Goal: Task Accomplishment & Management: Complete application form

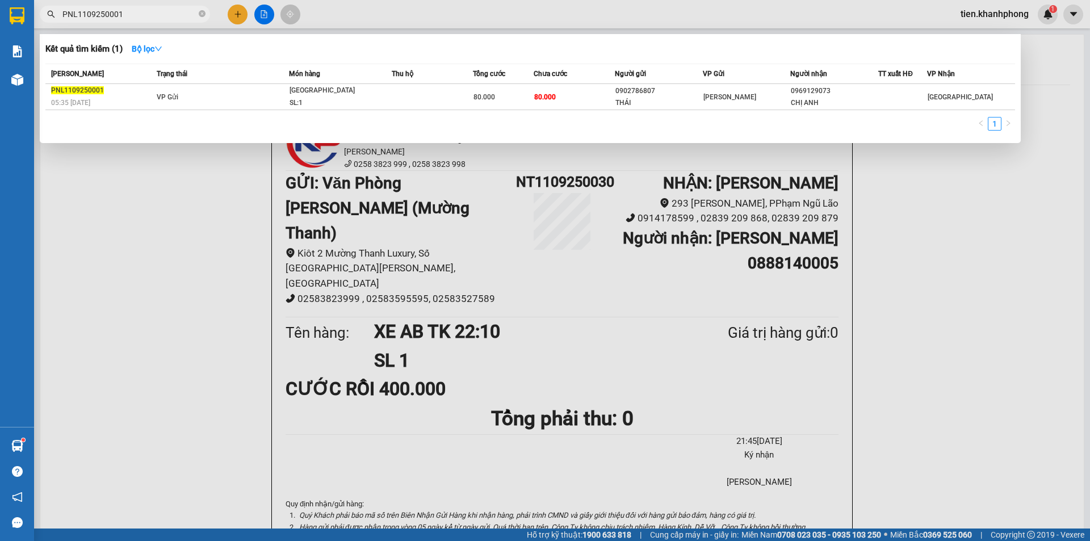
click at [142, 16] on input "PNL1109250001" at bounding box center [129, 14] width 134 height 12
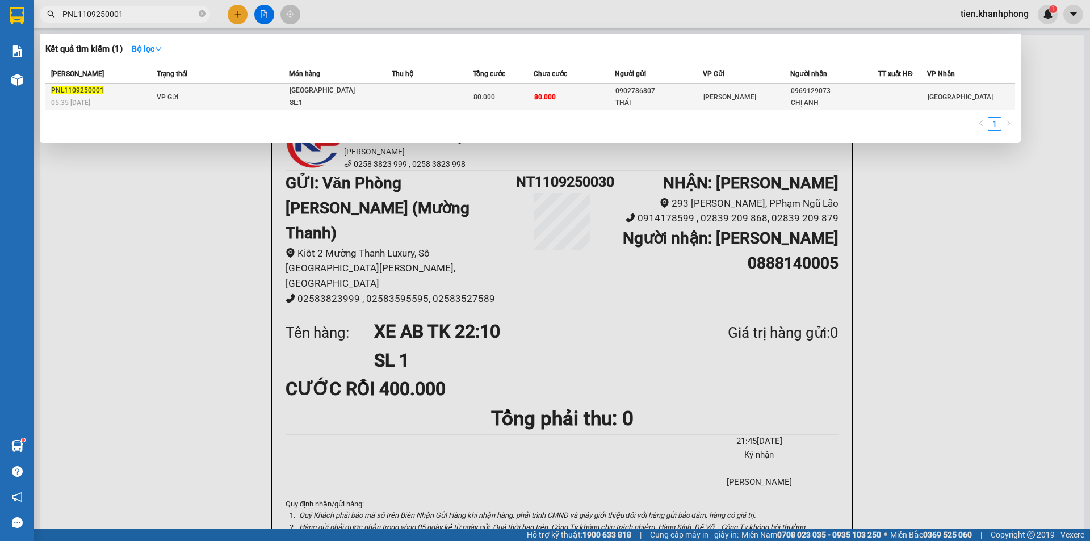
click at [274, 87] on td "VP Gửi" at bounding box center [221, 97] width 135 height 26
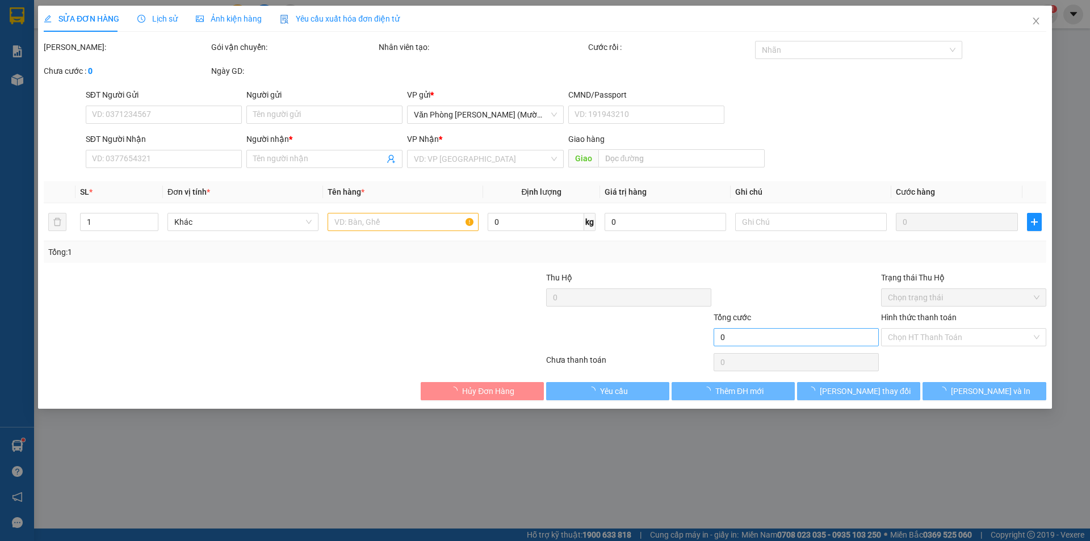
type input "0902786807"
type input "THÁI"
type input "0969129073"
type input "CHỊ ANH"
type input "80.000"
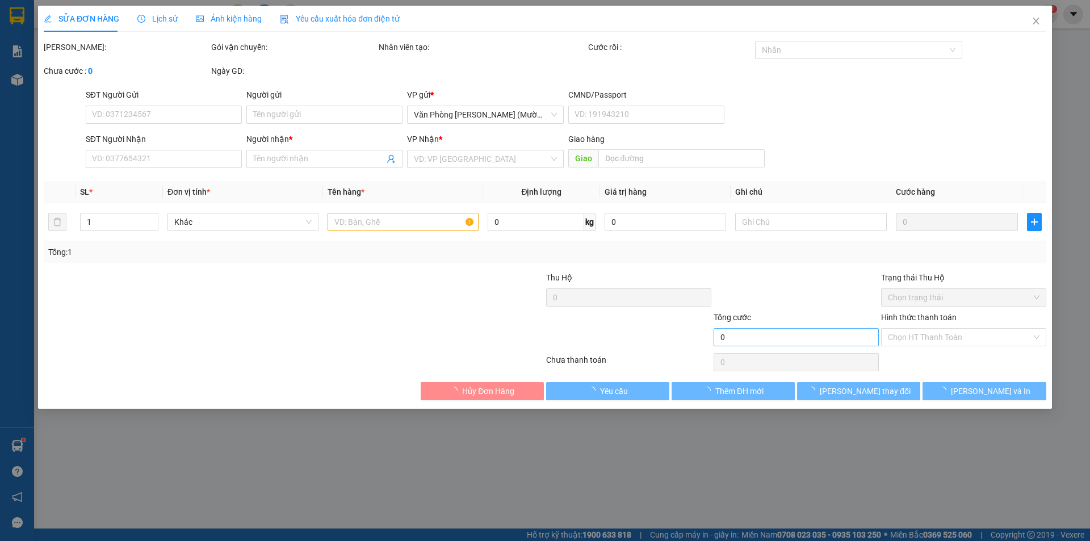
type input "80.000"
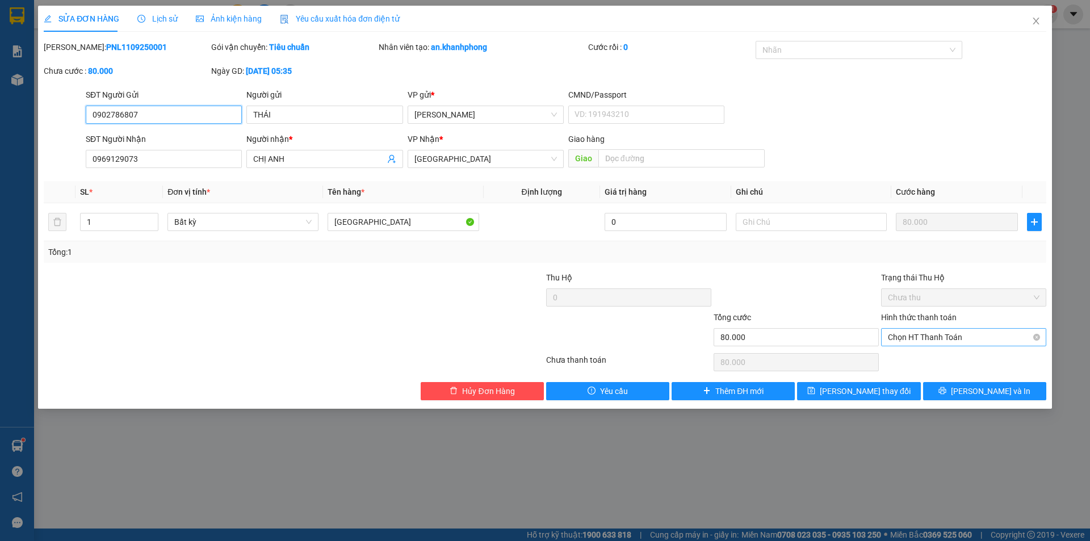
click at [927, 336] on span "Chọn HT Thanh Toán" at bounding box center [964, 337] width 152 height 17
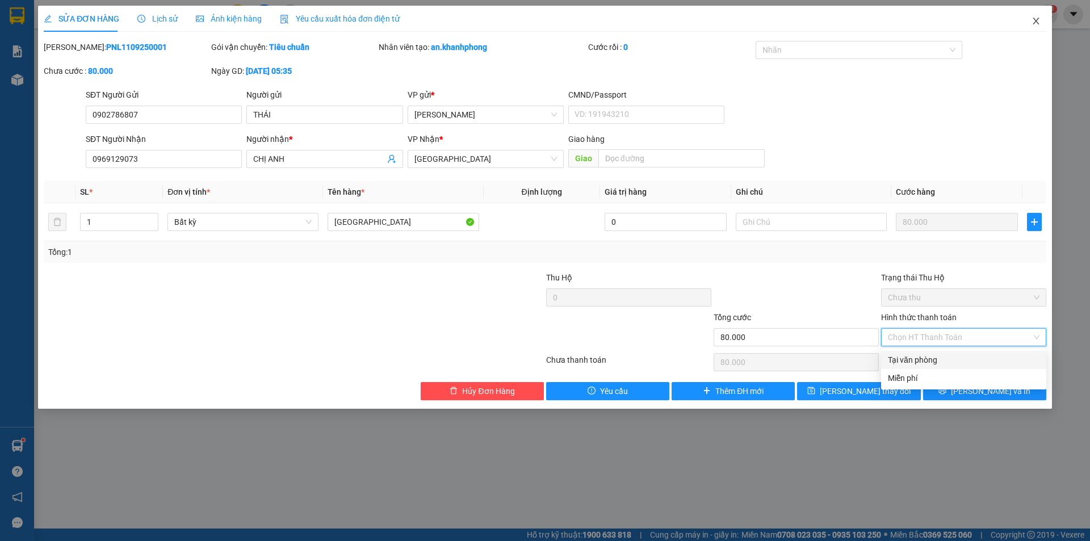
click at [1036, 23] on icon "close" at bounding box center [1036, 21] width 6 height 7
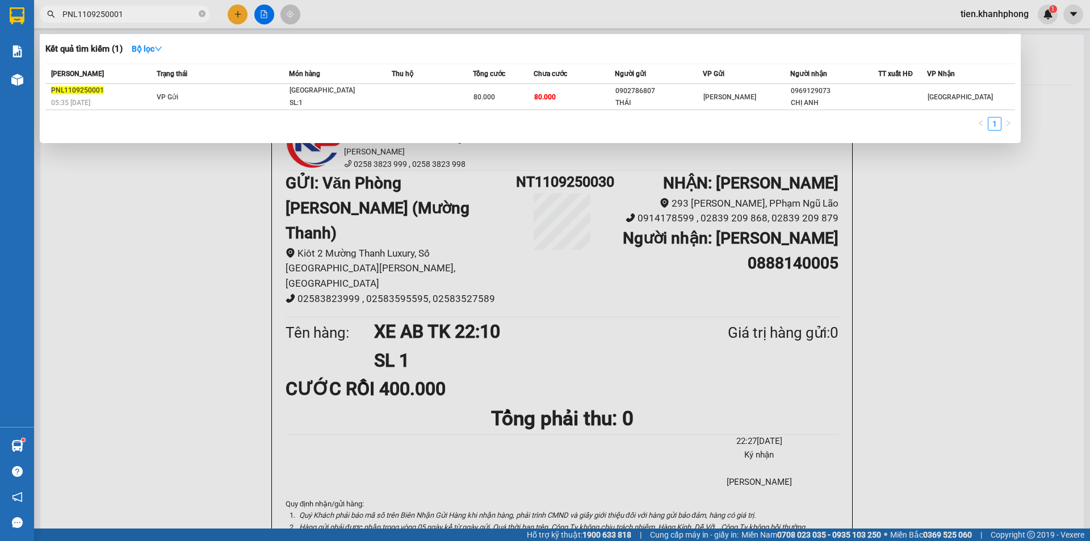
click at [125, 14] on input "PNL1109250001" at bounding box center [129, 14] width 134 height 12
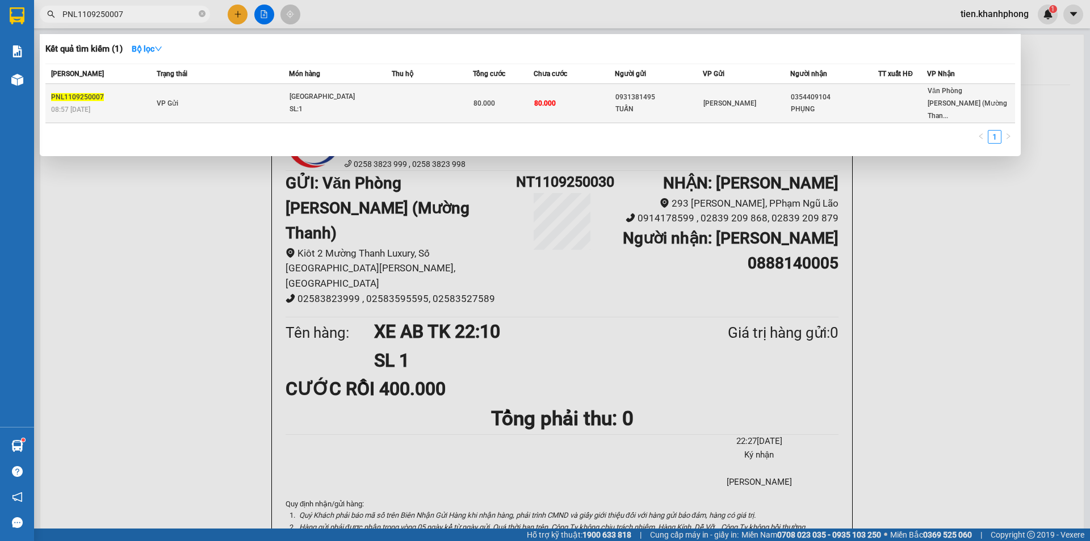
type input "PNL1109250007"
click at [693, 94] on div "0931381495" at bounding box center [658, 97] width 87 height 12
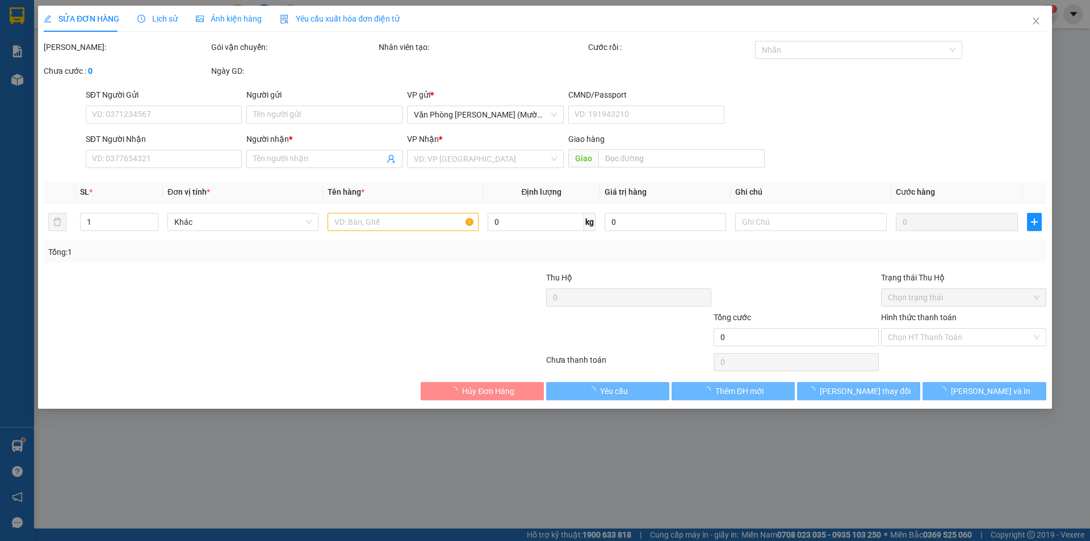
type input "0931381495"
type input "TUẤN"
type input "0354409104"
type input "PHỤNG"
type input "80.000"
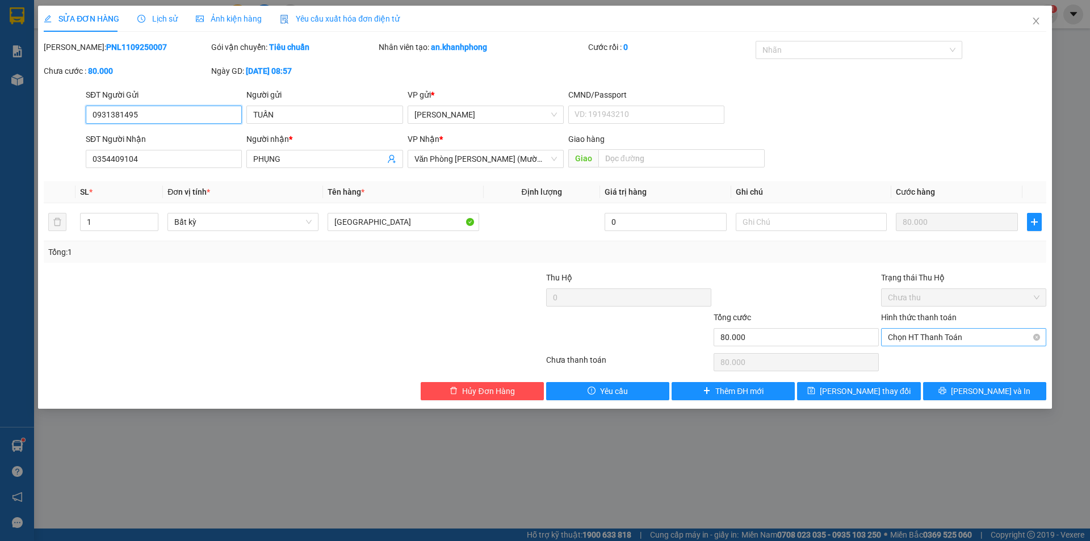
click at [927, 331] on span "Chọn HT Thanh Toán" at bounding box center [964, 337] width 152 height 17
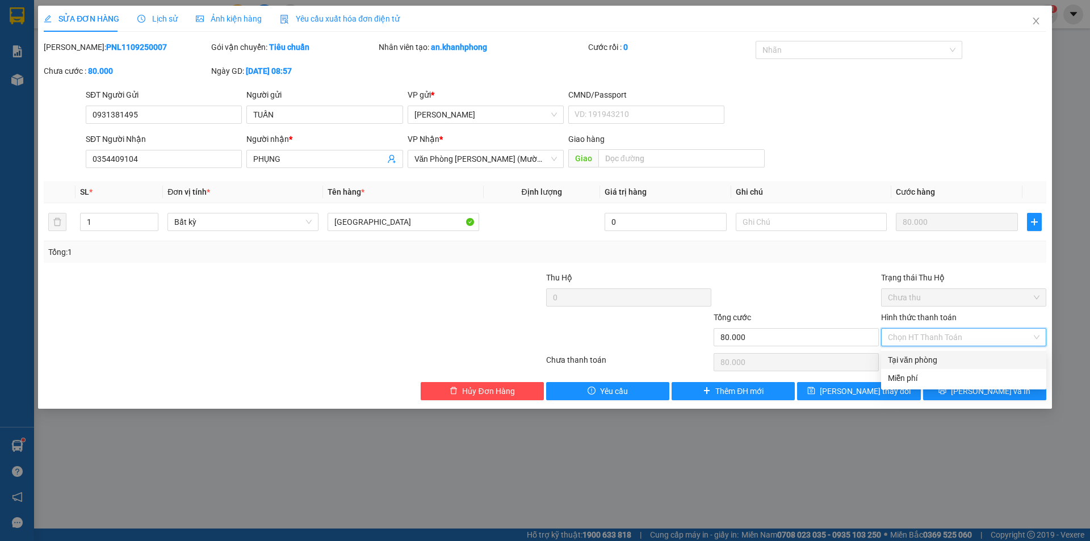
click at [932, 355] on div "Tại văn phòng" at bounding box center [964, 360] width 152 height 12
type input "0"
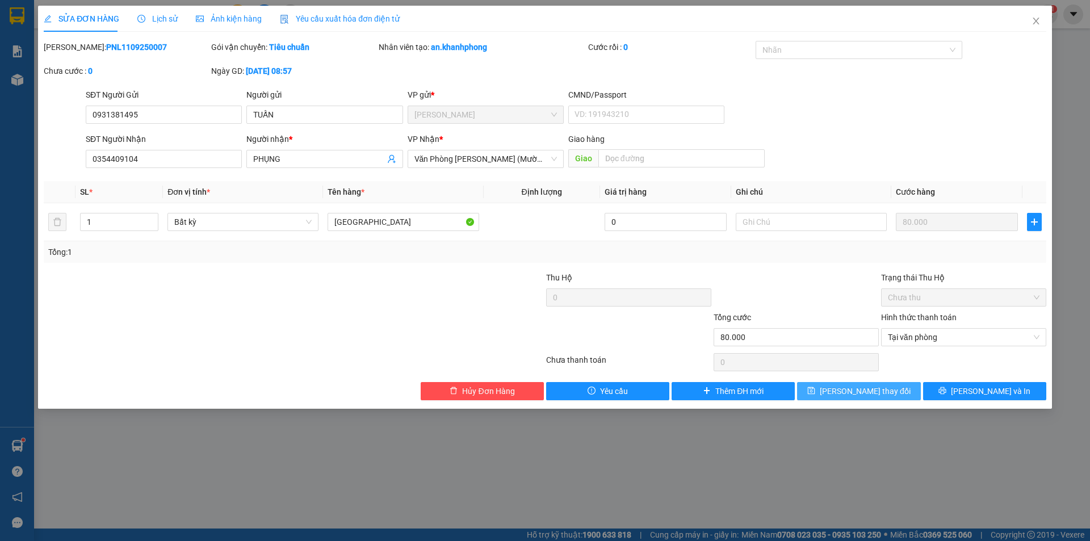
click at [879, 389] on span "[PERSON_NAME] thay đổi" at bounding box center [865, 391] width 91 height 12
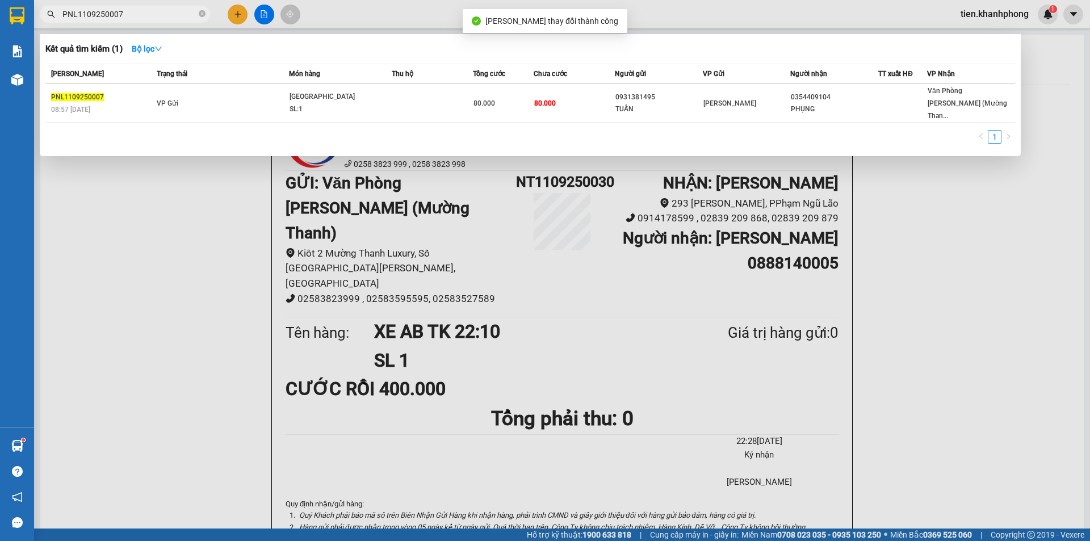
click at [131, 12] on input "PNL1109250007" at bounding box center [129, 14] width 134 height 12
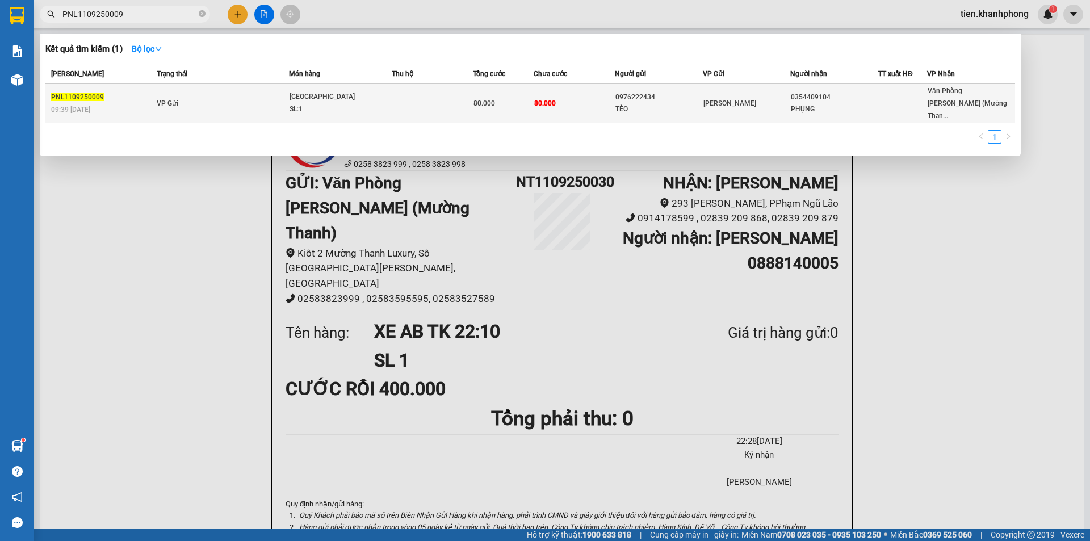
type input "PNL1109250009"
click at [650, 105] on div "TÈO" at bounding box center [658, 109] width 87 height 12
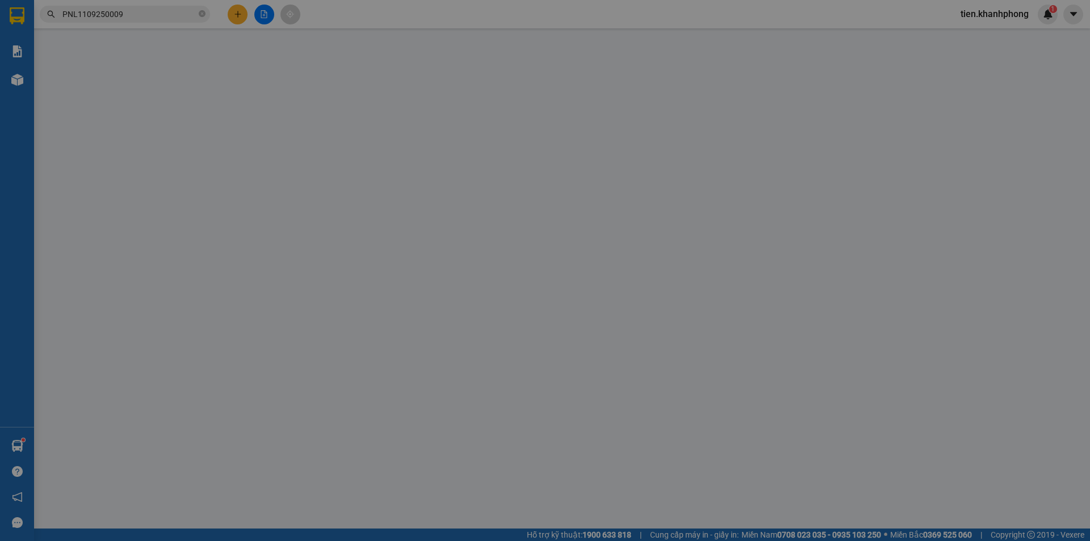
type input "0976222434"
type input "TÈO"
type input "0354409104"
type input "PHỤNG"
type input "80.000"
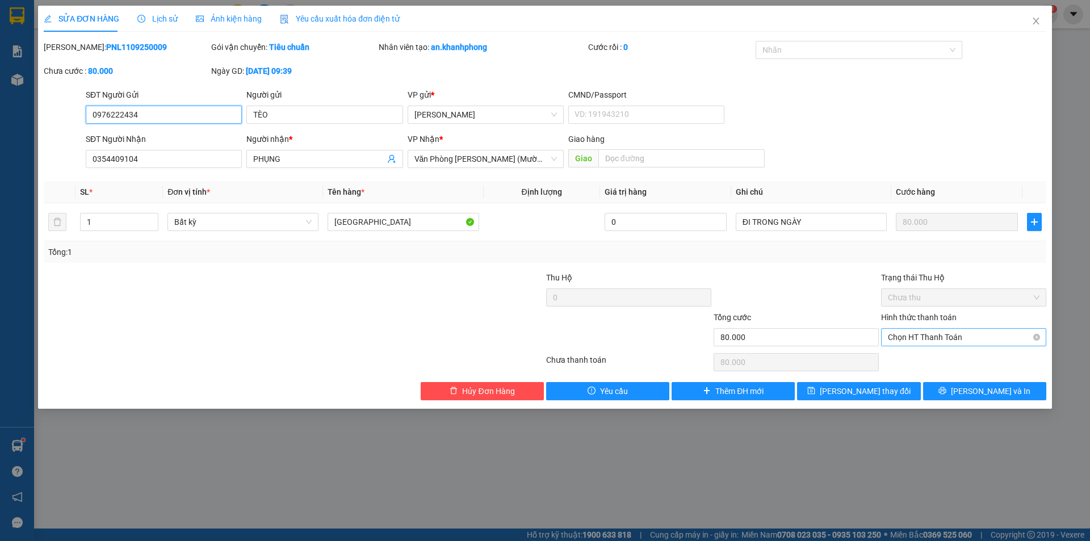
click at [946, 339] on span "Chọn HT Thanh Toán" at bounding box center [964, 337] width 152 height 17
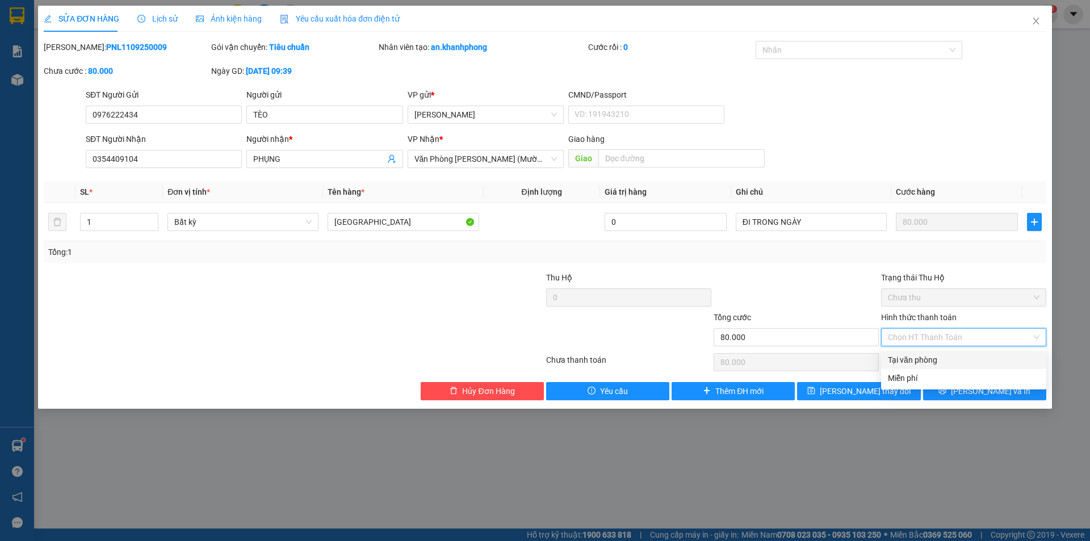
click at [908, 359] on div "Tại văn phòng" at bounding box center [964, 360] width 152 height 12
type input "0"
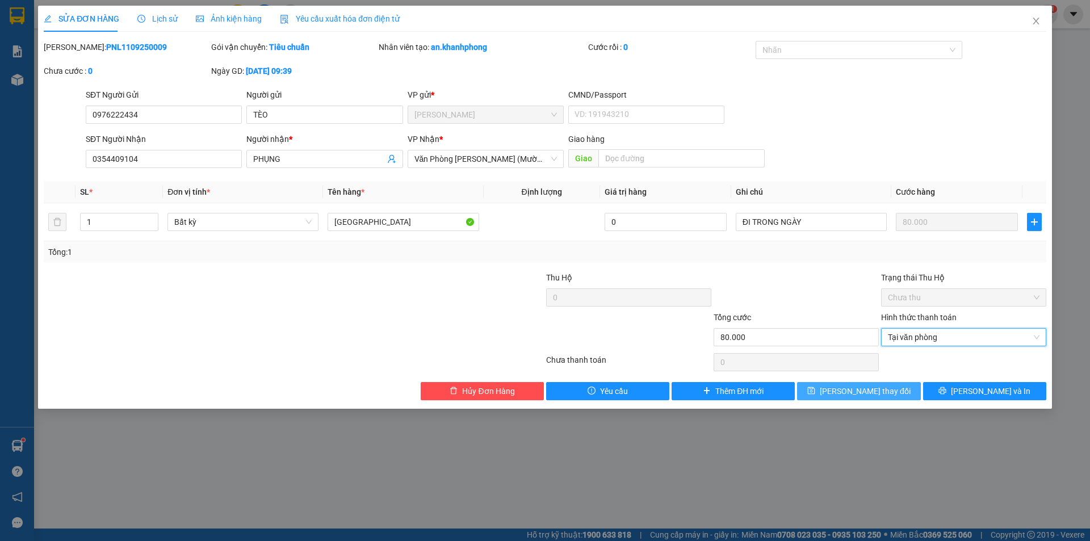
click at [866, 389] on span "[PERSON_NAME] thay đổi" at bounding box center [865, 391] width 91 height 12
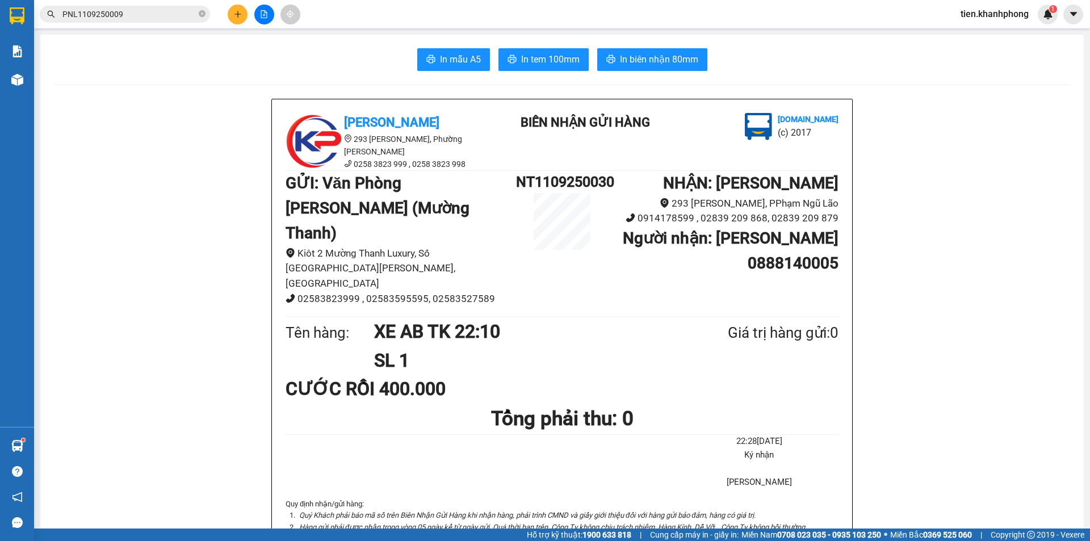
click at [150, 23] on div "Kết quả tìm kiếm ( 1 ) Bộ lọc Mã ĐH Trạng thái Món hàng Thu hộ Tổng cước Chưa c…" at bounding box center [110, 15] width 221 height 20
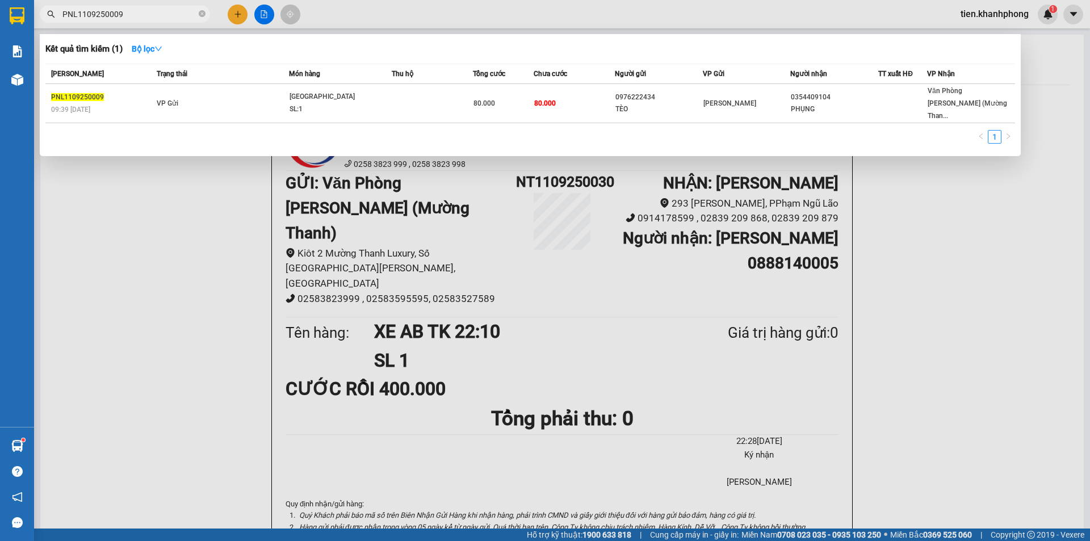
click at [145, 14] on input "PNL1109250009" at bounding box center [129, 14] width 134 height 12
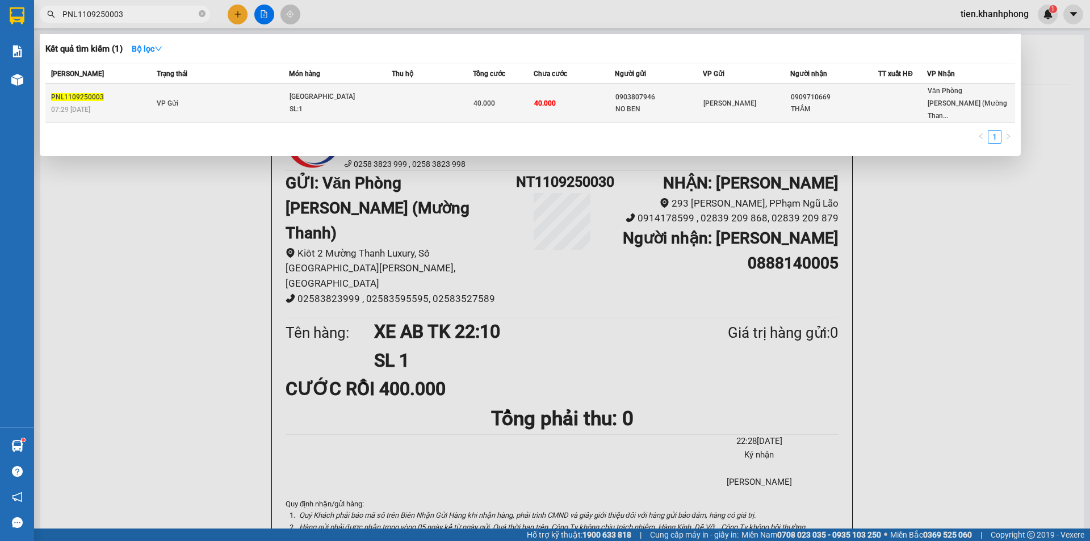
type input "PNL1109250003"
click at [680, 95] on div "0903807946" at bounding box center [658, 97] width 87 height 12
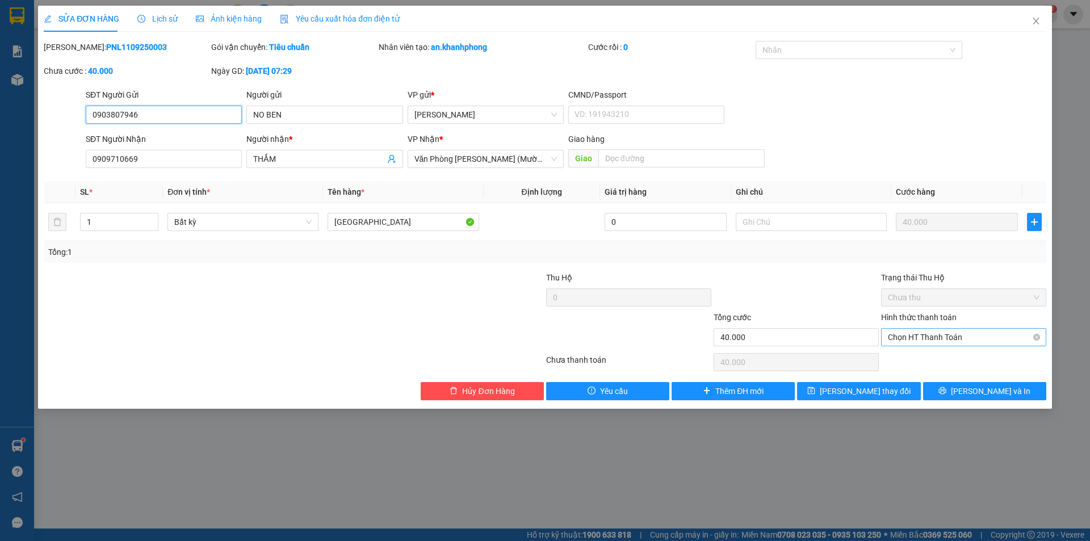
click at [949, 336] on span "Chọn HT Thanh Toán" at bounding box center [964, 337] width 152 height 17
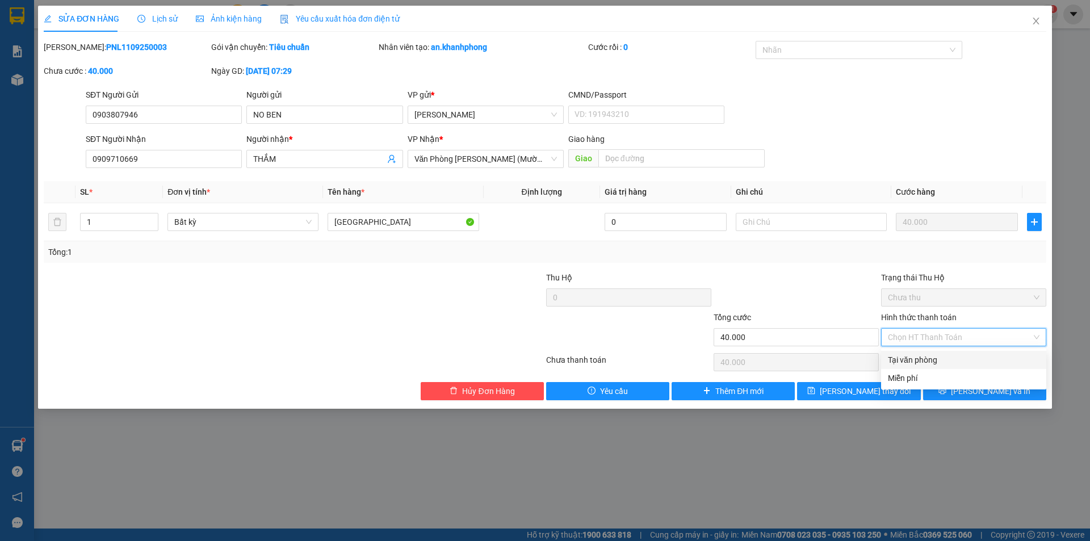
click at [913, 357] on div "Tại văn phòng" at bounding box center [964, 360] width 152 height 12
type input "0"
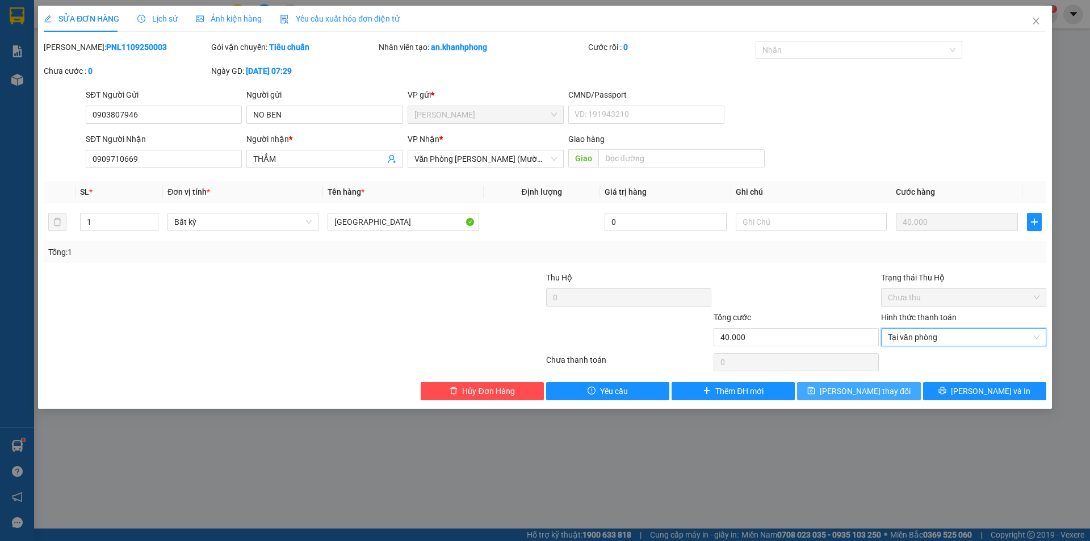
click at [870, 390] on span "[PERSON_NAME] thay đổi" at bounding box center [865, 391] width 91 height 12
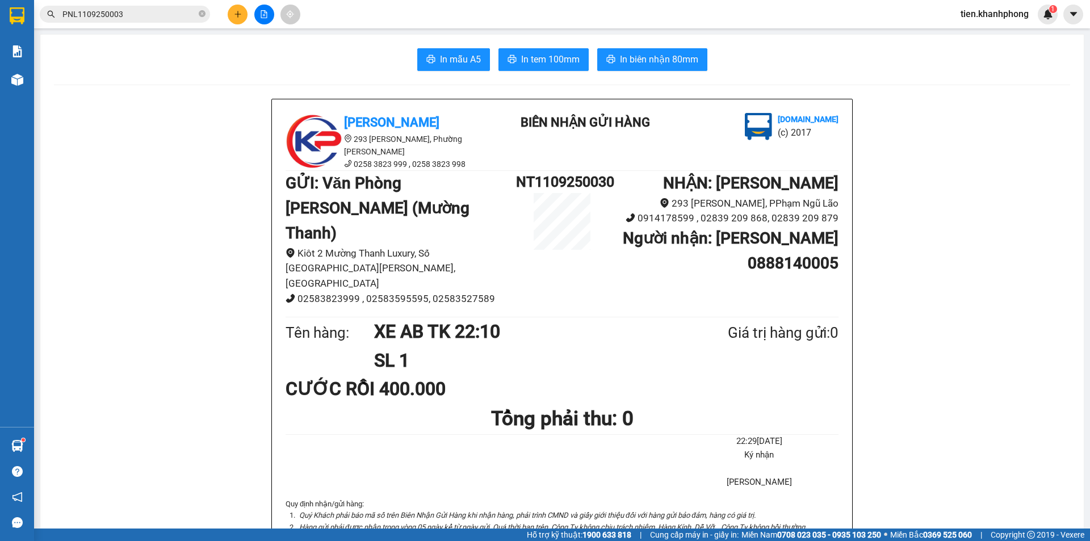
click at [133, 19] on input "PNL1109250003" at bounding box center [129, 14] width 134 height 12
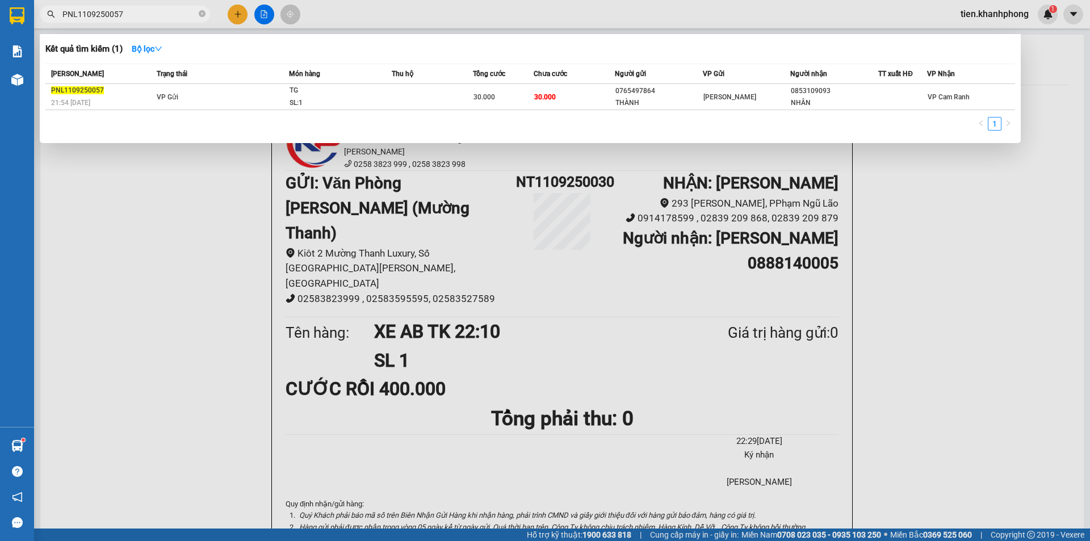
click at [85, 12] on input "PNL1109250057" at bounding box center [129, 14] width 134 height 12
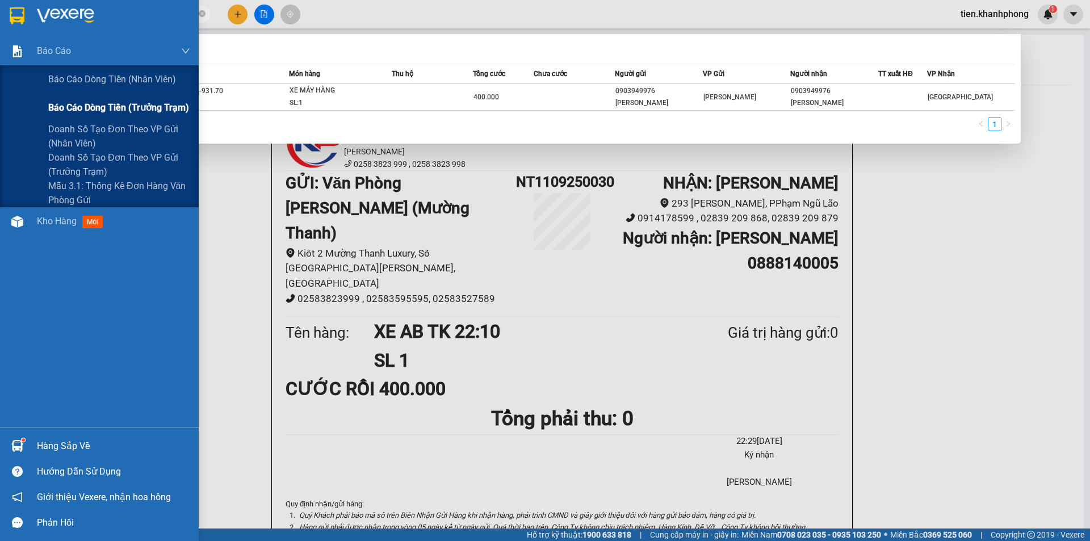
type input "PNL1009250057"
click at [91, 110] on span "Báo cáo dòng tiền (trưởng trạm)" at bounding box center [118, 107] width 141 height 14
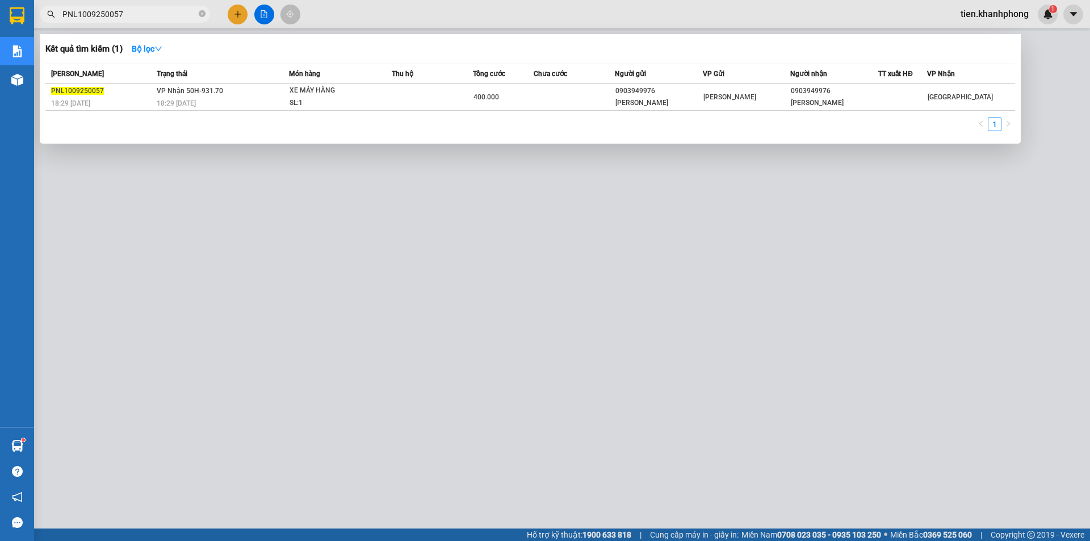
click at [188, 215] on div at bounding box center [545, 270] width 1090 height 541
